Goal: Task Accomplishment & Management: Use online tool/utility

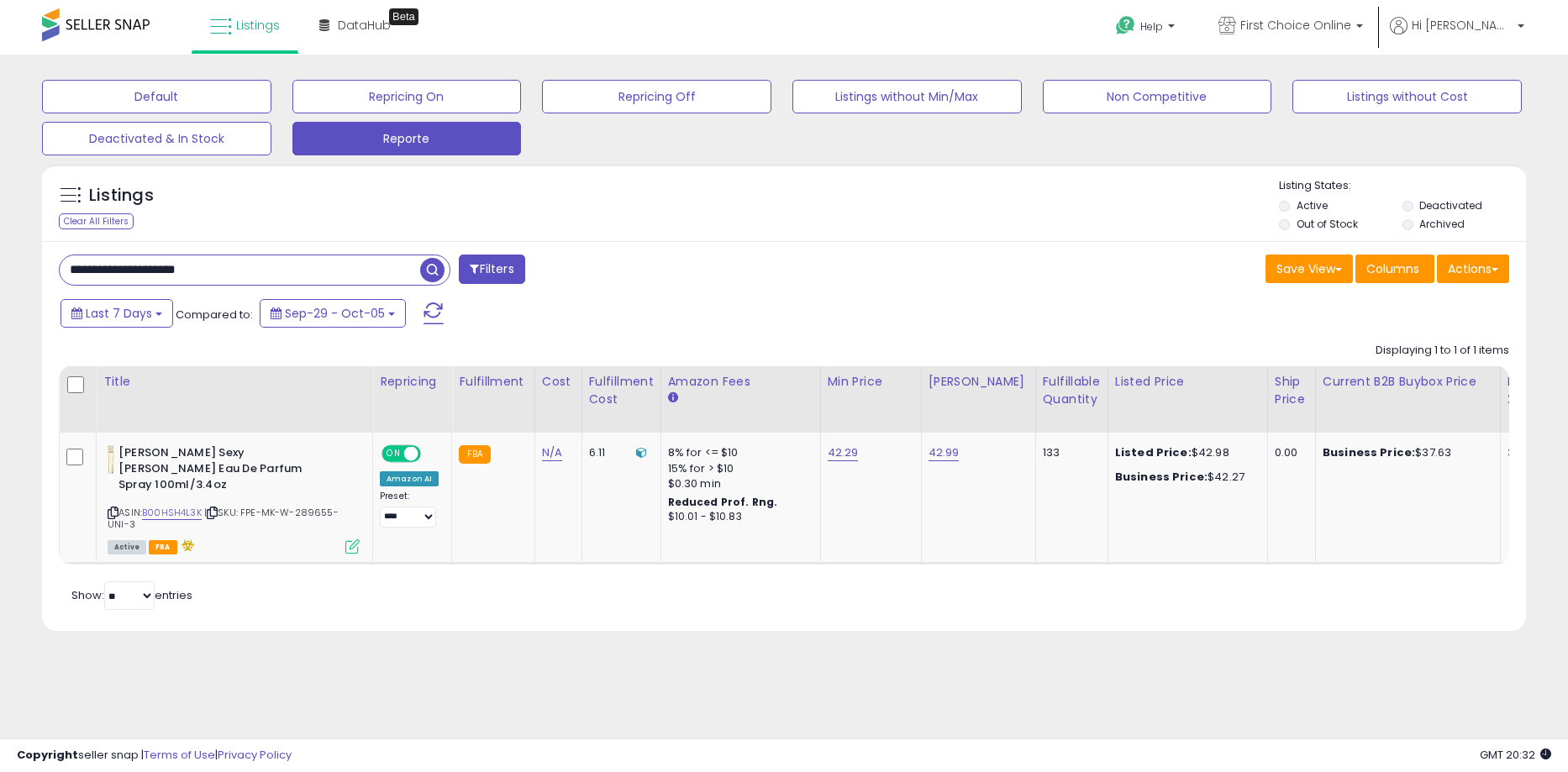
click at [1461, 285] on div "Actions Import Export Visible Columns Export All Columns Export Related Asins" at bounding box center [1473, 271] width 72 height 32
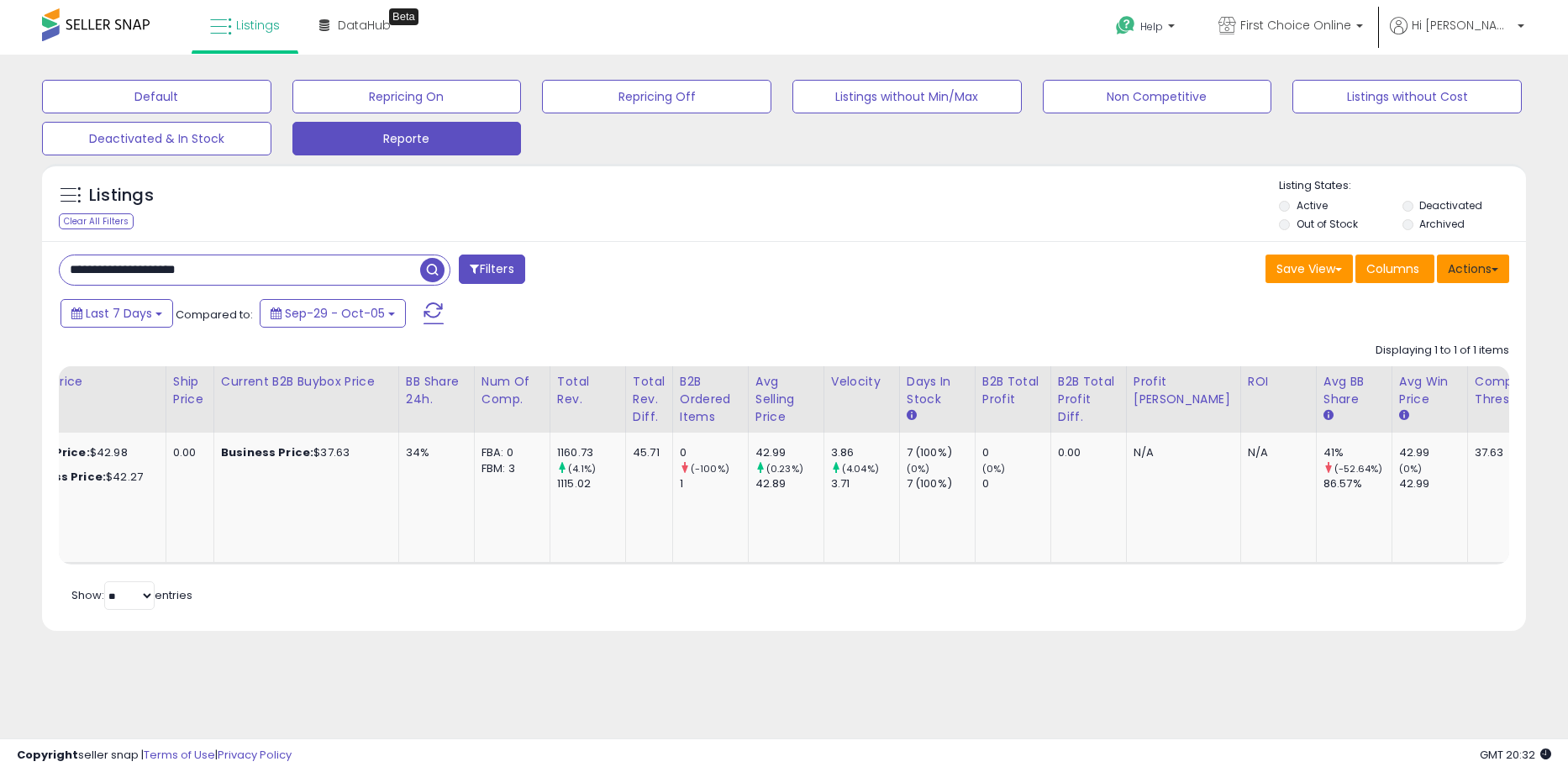
click at [1467, 273] on button "Actions" at bounding box center [1473, 269] width 72 height 29
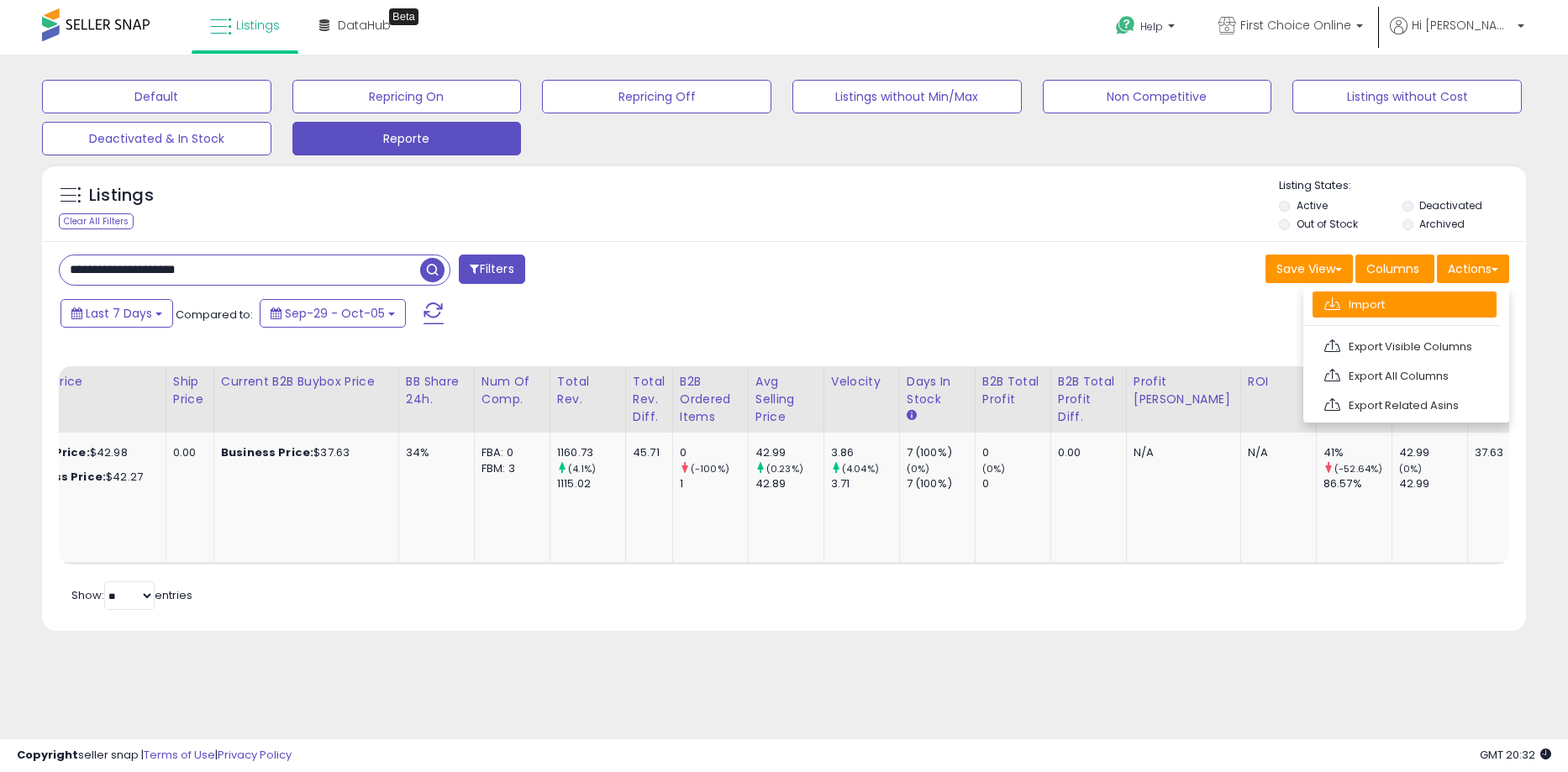
click at [1425, 307] on link "Import" at bounding box center [1404, 305] width 184 height 26
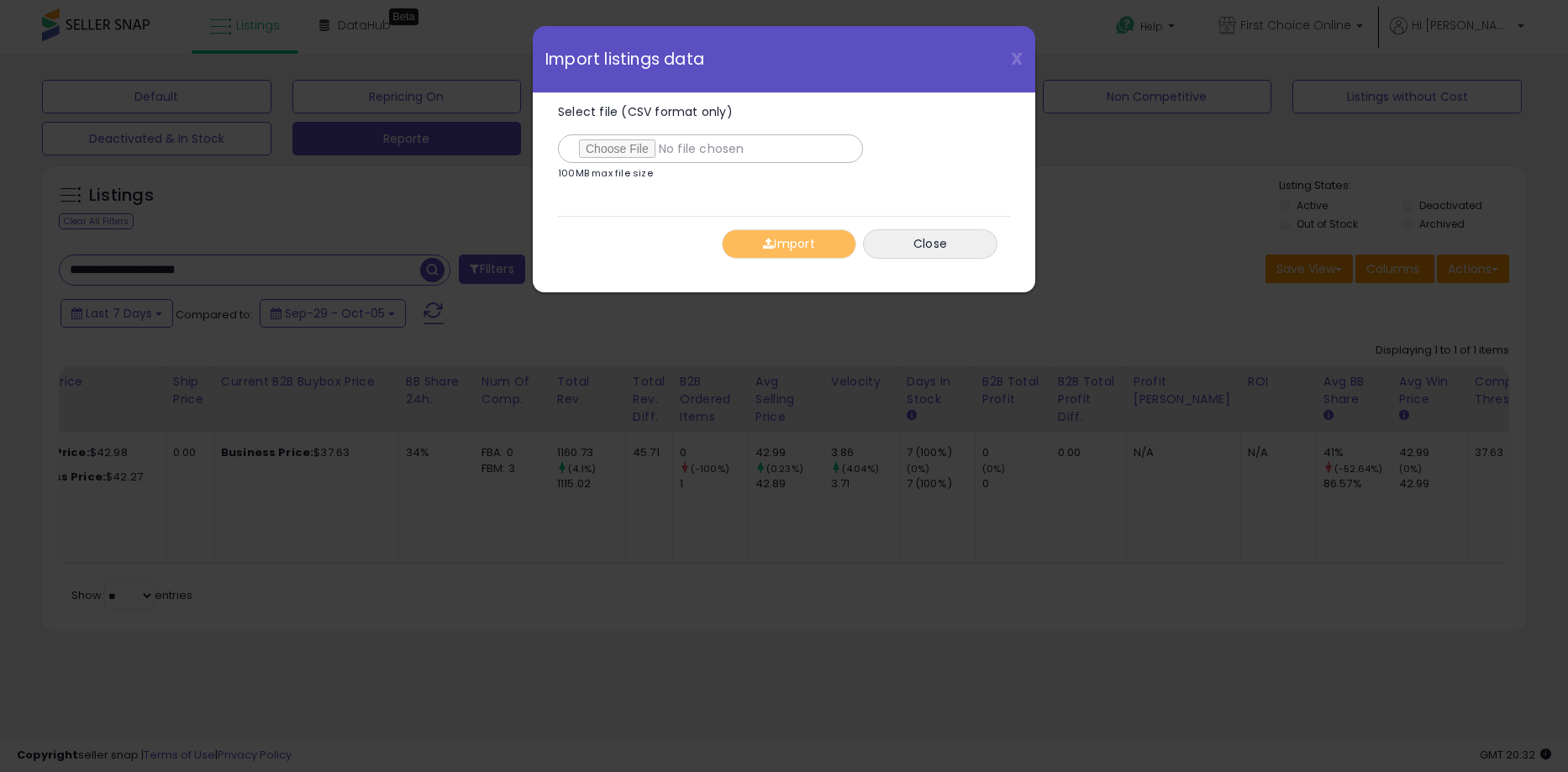
type input "**********"
click at [809, 241] on button "Import" at bounding box center [789, 245] width 134 height 30
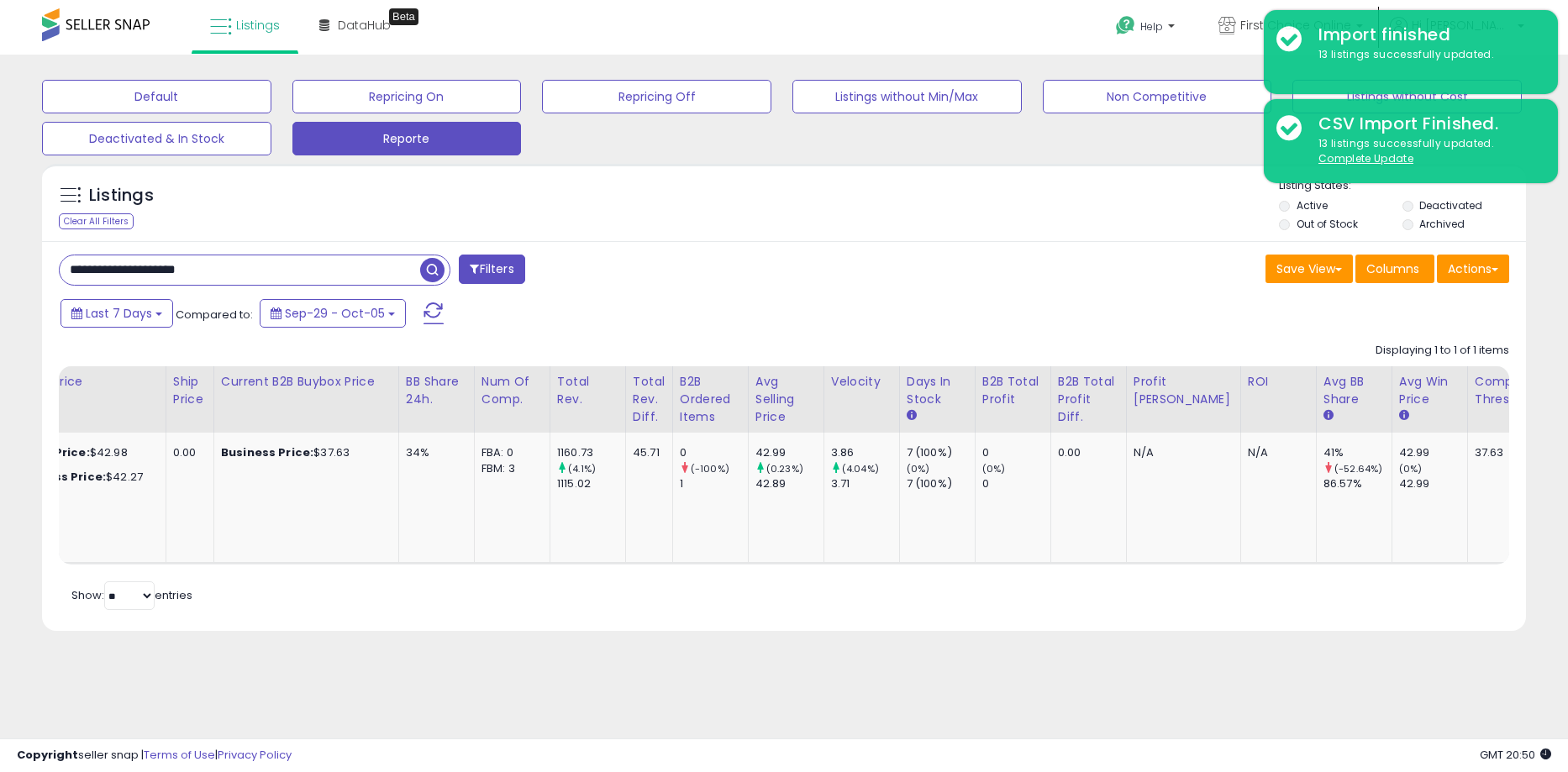
drag, startPoint x: 281, startPoint y: 268, endPoint x: -44, endPoint y: 264, distance: 325.0
click at [0, 264] on html "Unable to login Retrieving listings data.. has not yet accepted the Terms of Us…" at bounding box center [784, 386] width 1568 height 772
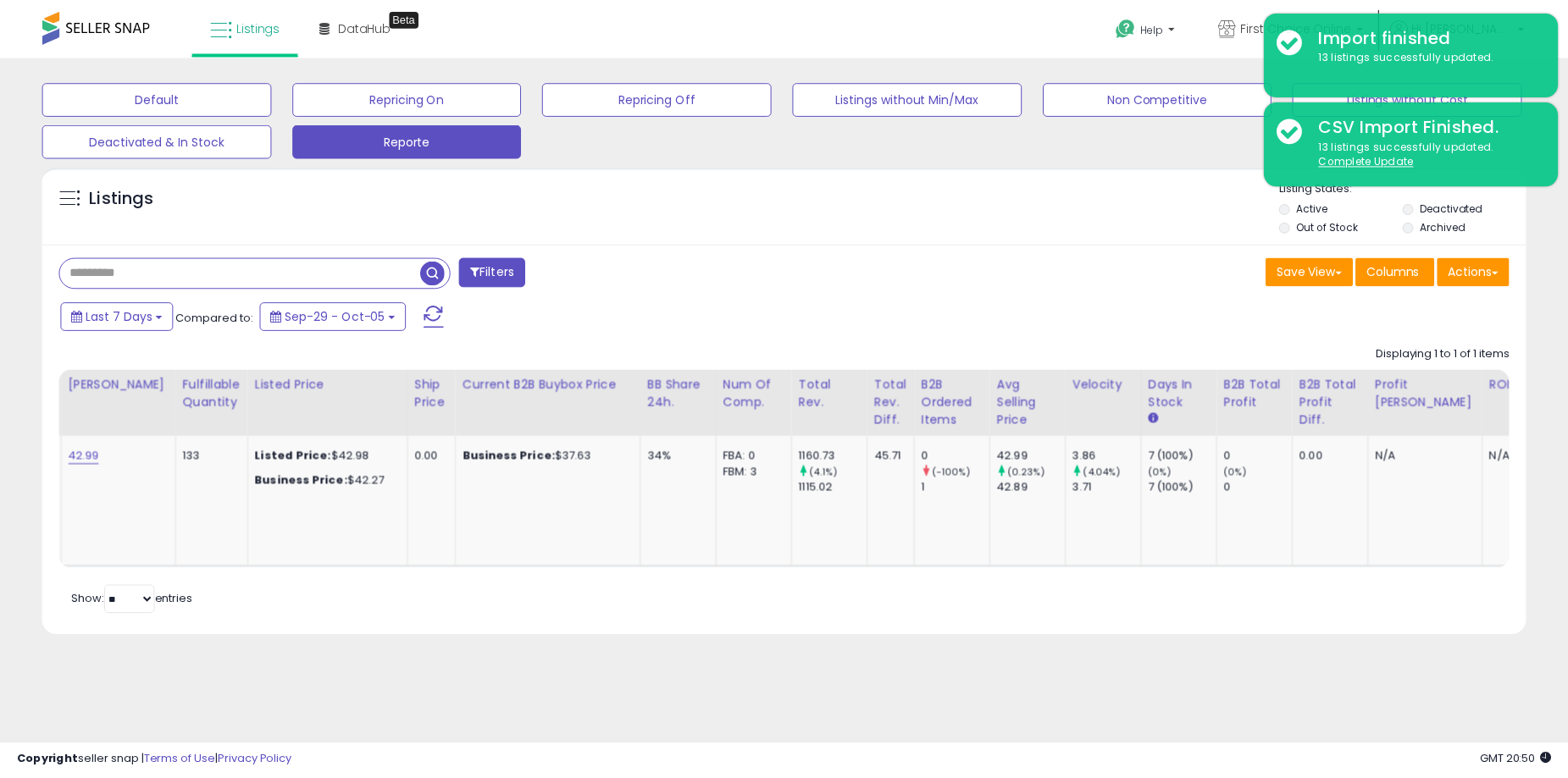
scroll to position [0, 867]
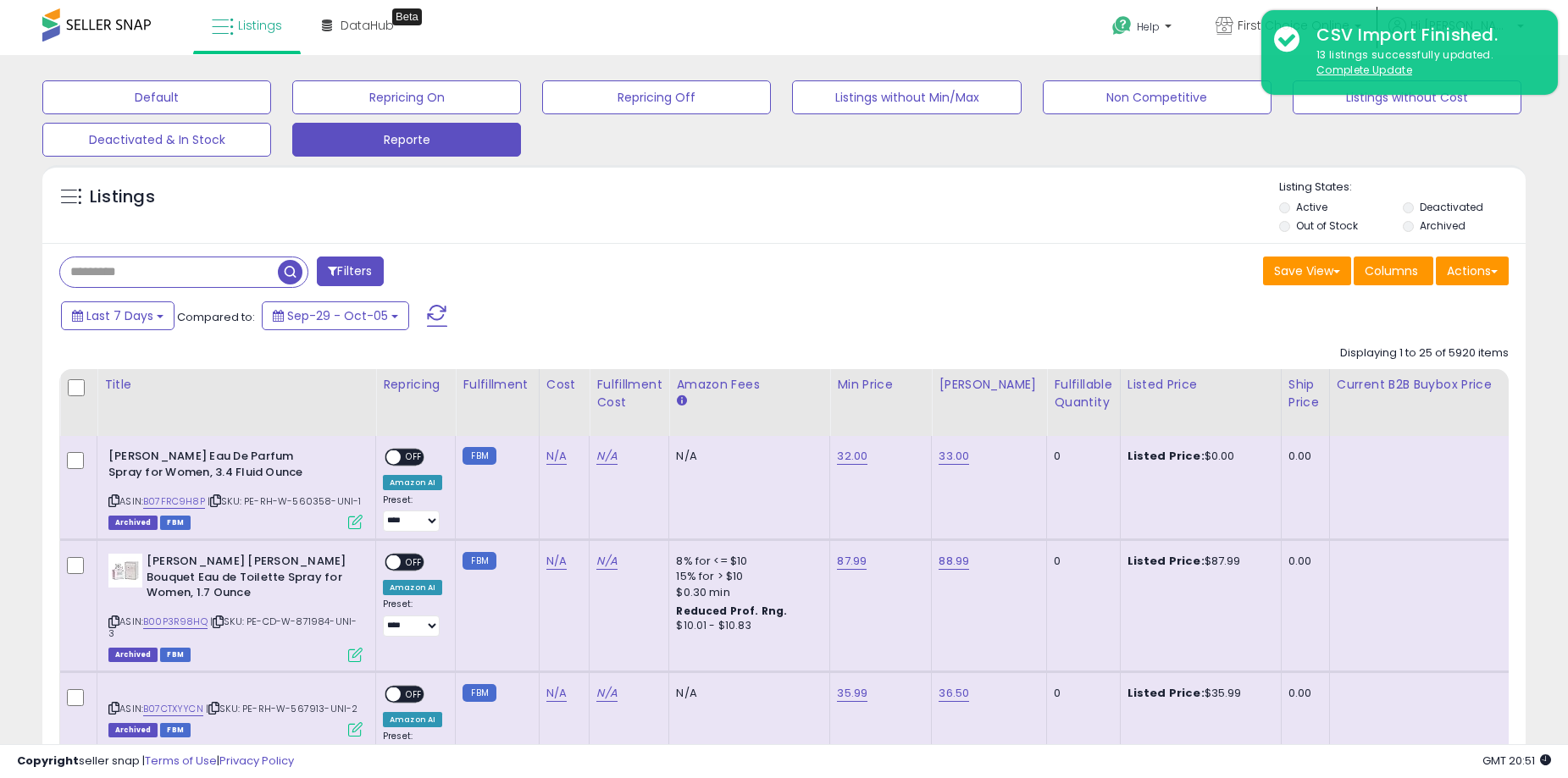
click at [1000, 259] on div "Save View Save As New View Update Current View Columns Actions Import Export Vi…" at bounding box center [1154, 273] width 738 height 33
click at [1481, 270] on button "Actions" at bounding box center [1473, 271] width 73 height 29
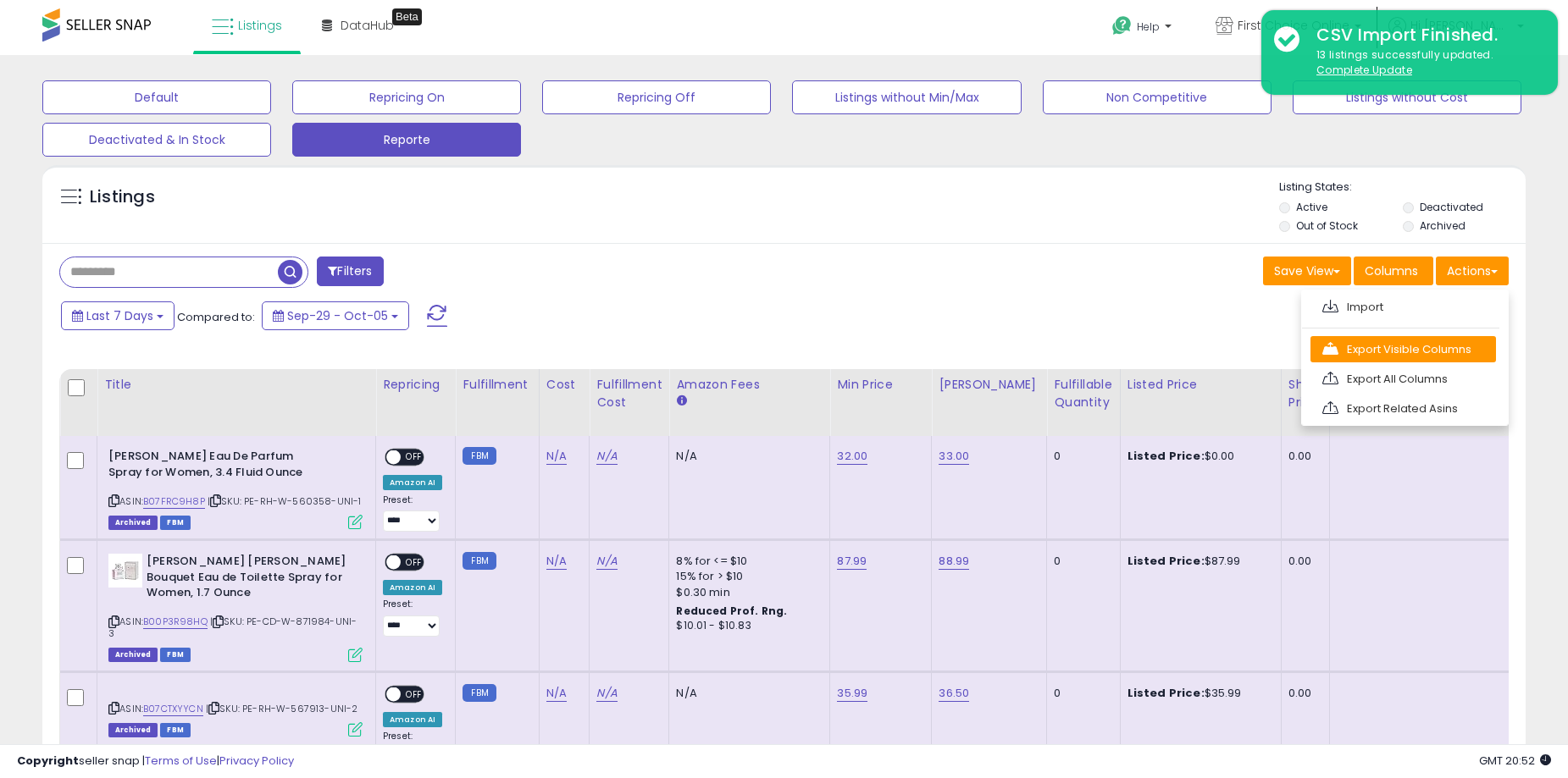
click at [1462, 345] on link "Export Visible Columns" at bounding box center [1404, 349] width 186 height 26
